Goal: Use online tool/utility: Utilize a website feature to perform a specific function

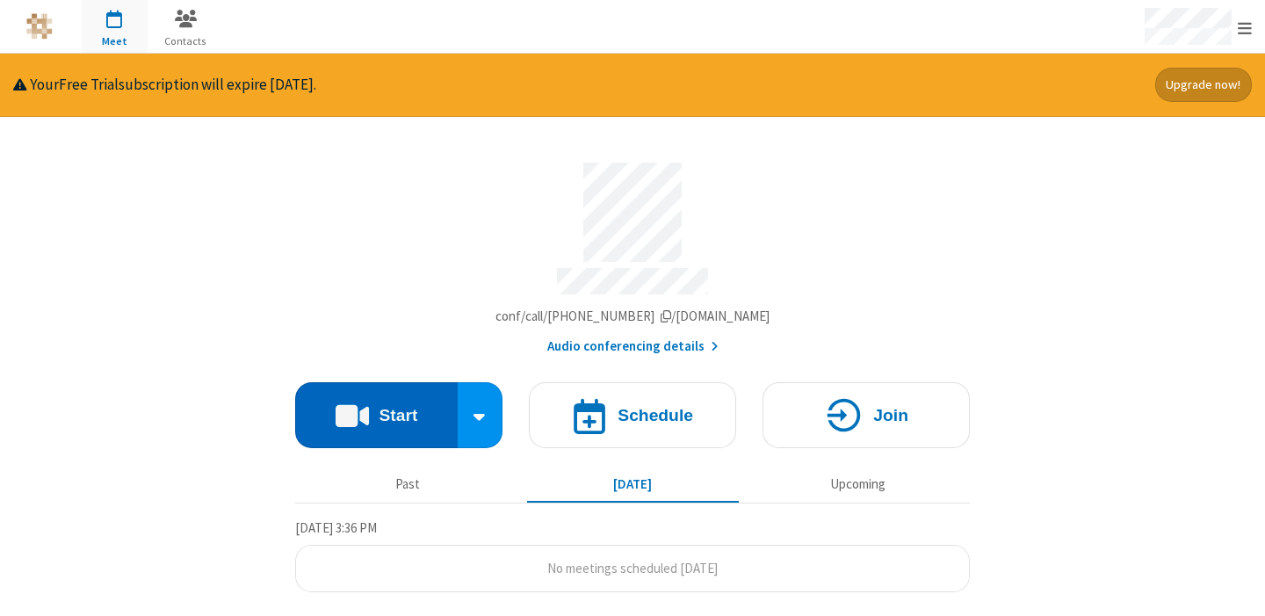
click at [372, 416] on button "Start" at bounding box center [376, 415] width 163 height 66
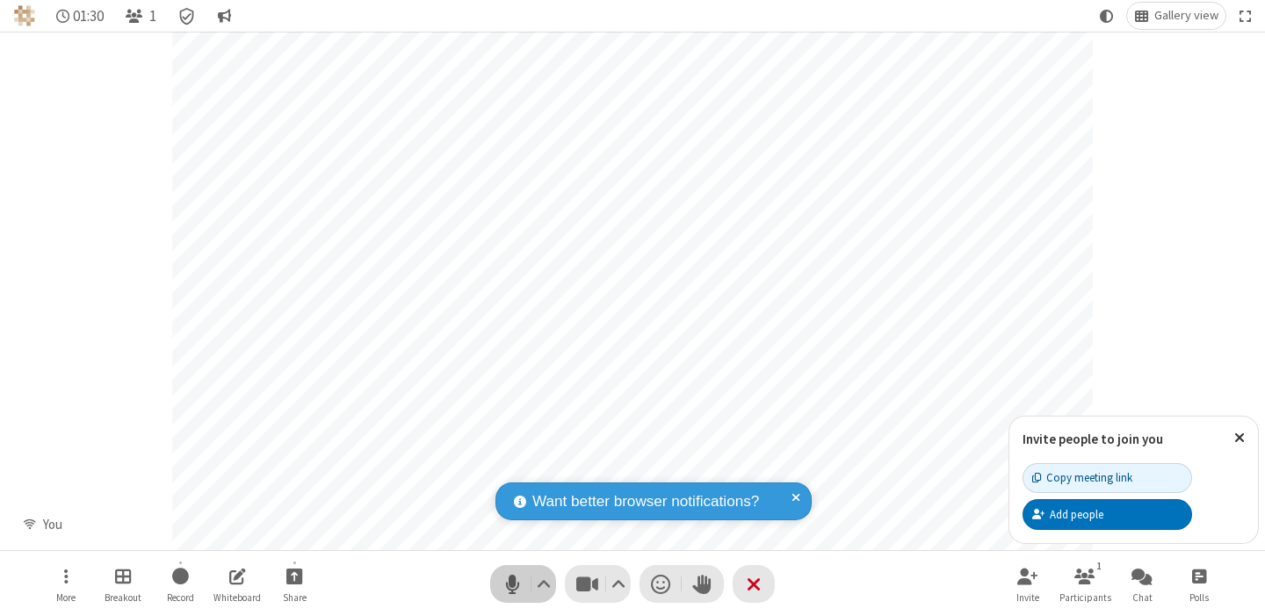
click at [514, 580] on span "Mute (⌘+Shift+A)" at bounding box center [512, 583] width 26 height 25
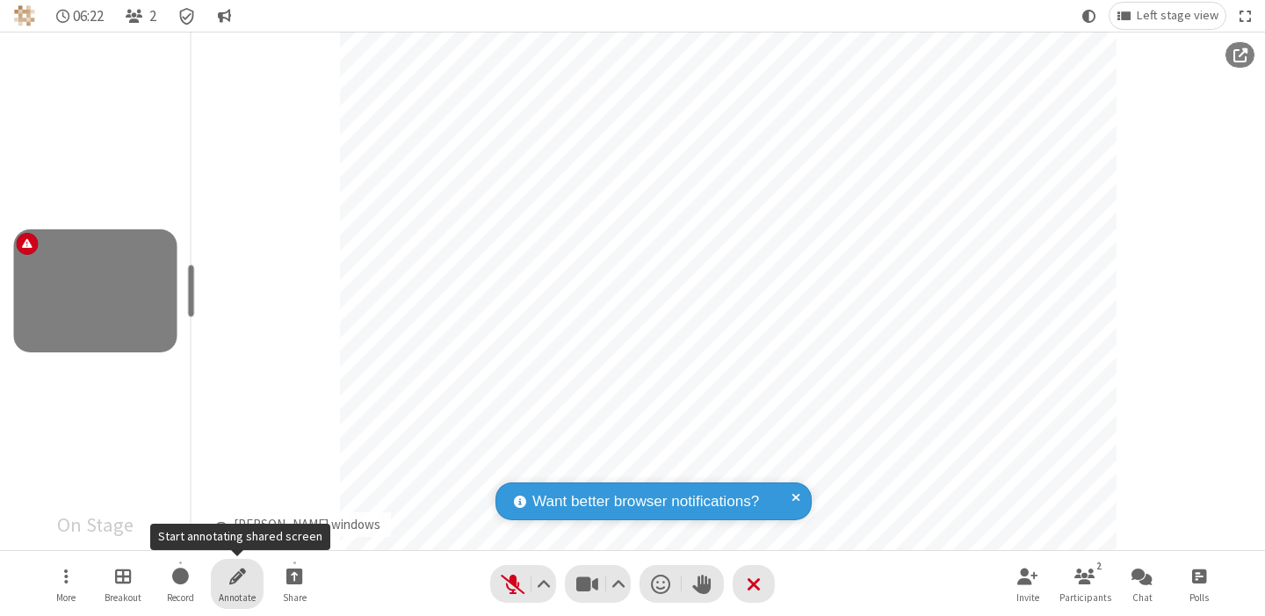
click at [239, 585] on span "Start annotating shared screen" at bounding box center [237, 576] width 17 height 22
